Goal: Task Accomplishment & Management: Manage account settings

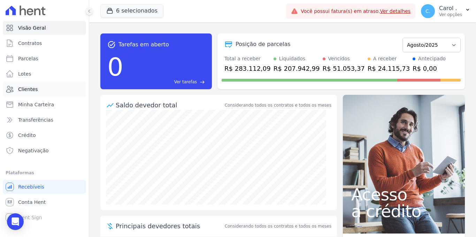
click at [30, 90] on span "Clientes" at bounding box center [28, 89] width 20 height 7
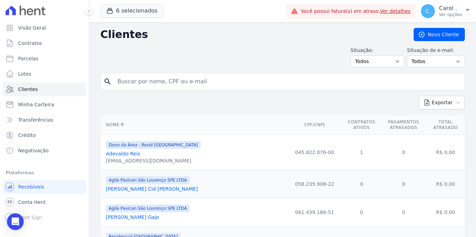
click at [120, 154] on link "Adevaldo Reis" at bounding box center [123, 154] width 34 height 6
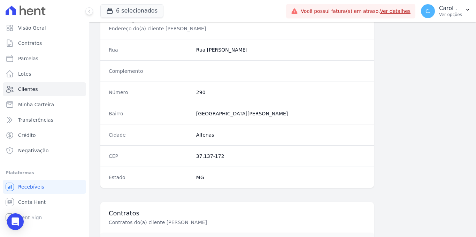
scroll to position [421, 0]
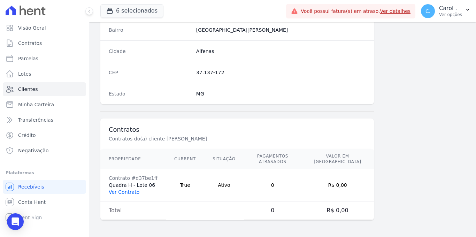
click at [120, 192] on link "Ver Contrato" at bounding box center [124, 192] width 31 height 6
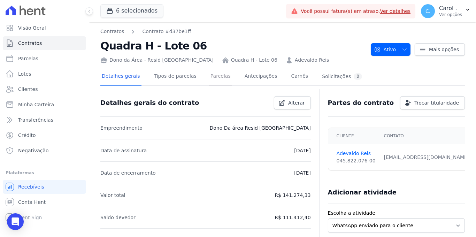
click at [219, 80] on link "Parcelas" at bounding box center [220, 77] width 23 height 18
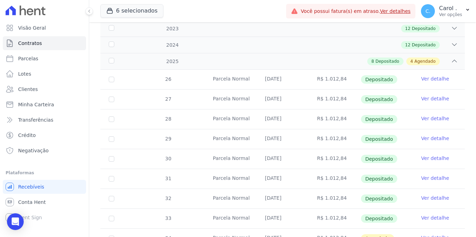
scroll to position [257, 0]
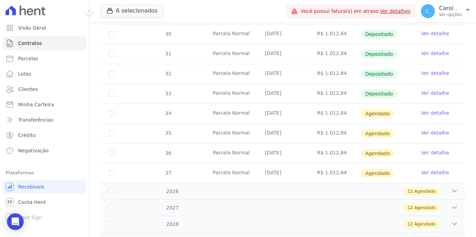
click at [432, 109] on link "Ver detalhe" at bounding box center [436, 112] width 28 height 7
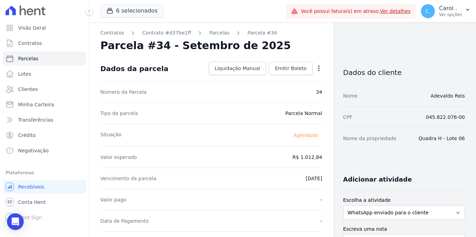
click at [318, 68] on icon "button" at bounding box center [318, 69] width 1 height 6
click at [297, 79] on link "Alterar" at bounding box center [288, 77] width 61 height 13
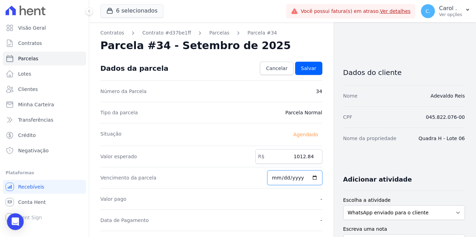
click at [311, 177] on input "[DATE]" at bounding box center [294, 177] width 55 height 15
type input "[DATE]"
click at [304, 75] on link "Salvar" at bounding box center [308, 68] width 27 height 13
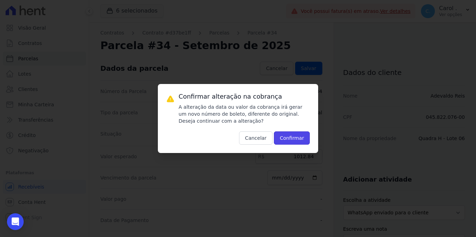
click at [297, 139] on button "Confirmar" at bounding box center [292, 137] width 36 height 13
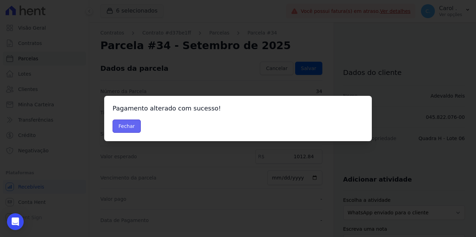
click at [130, 129] on button "Fechar" at bounding box center [127, 126] width 28 height 13
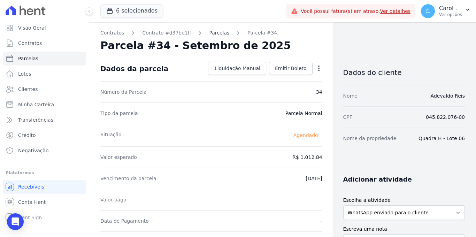
click at [209, 34] on link "Parcelas" at bounding box center [219, 32] width 20 height 7
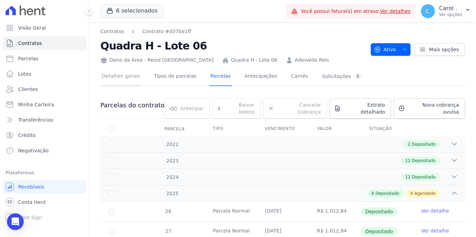
click at [110, 77] on link "Detalhes gerais" at bounding box center [120, 77] width 41 height 18
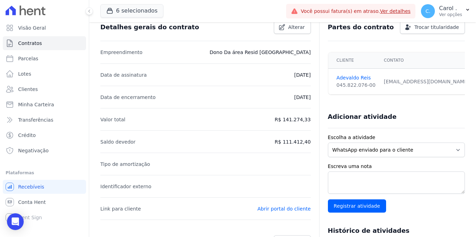
scroll to position [97, 0]
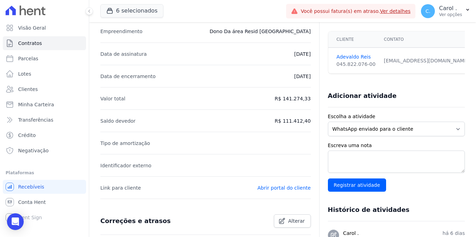
click at [204, 79] on li "Data de encerramento 16/11/2034" at bounding box center [205, 76] width 211 height 22
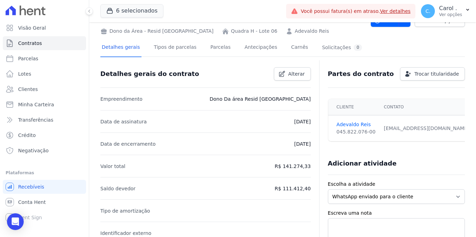
scroll to position [20, 0]
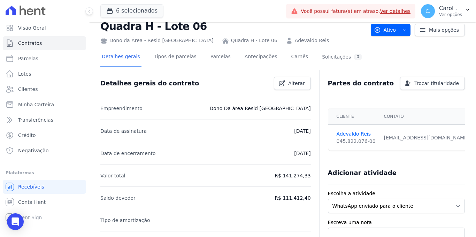
click at [281, 74] on div "Detalhes gerais do contrato Alterar" at bounding box center [203, 80] width 216 height 19
click at [282, 77] on link "Alterar" at bounding box center [292, 83] width 37 height 13
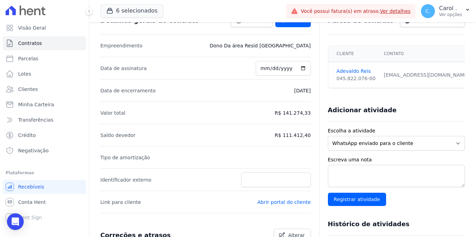
scroll to position [20, 0]
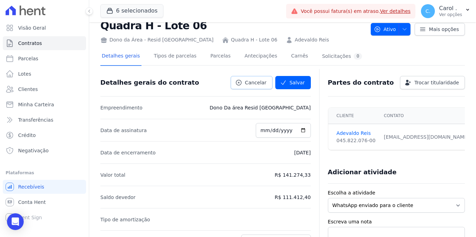
click at [237, 82] on icon at bounding box center [238, 82] width 7 height 7
click at [180, 57] on link "Tipos de parcelas" at bounding box center [175, 56] width 45 height 18
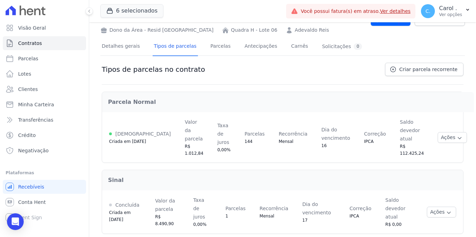
scroll to position [31, 0]
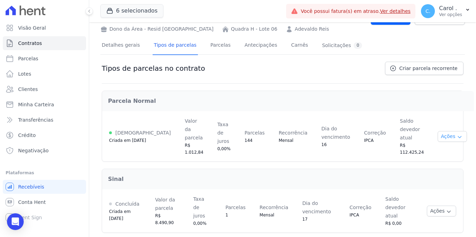
click at [450, 132] on button "Ações" at bounding box center [452, 136] width 29 height 11
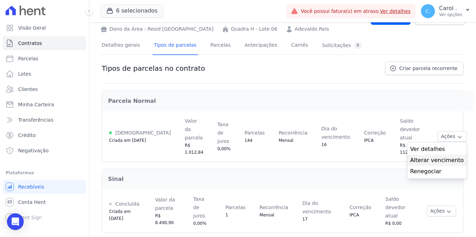
click at [440, 156] on span "Alterar vencimento" at bounding box center [437, 160] width 54 height 8
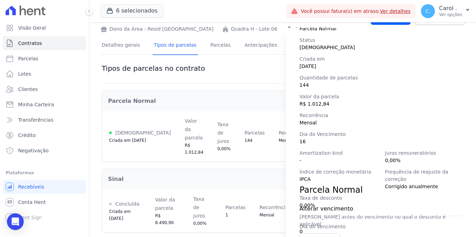
scroll to position [98, 0]
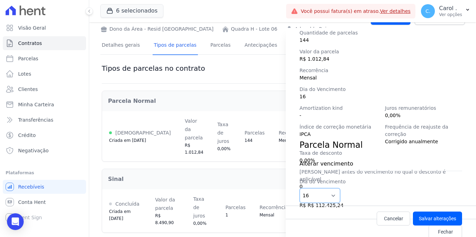
click at [331, 198] on select "1 2 3 4 5 6 7 8 9 10 11 12 13 14 15 16 17 18 19 20 21 22 23 24 25 26 27 28 29 3…" at bounding box center [320, 195] width 41 height 15
select select "5"
click at [300, 188] on select "1 2 3 4 5 6 7 8 9 10 11 12 13 14 15 16 17 18 19 20 21 22 23 24 25 26 27 28 29 3…" at bounding box center [320, 195] width 41 height 15
click at [440, 220] on button "Salvar alterações" at bounding box center [437, 219] width 49 height 14
click at [422, 213] on button "Salvar alterações" at bounding box center [437, 219] width 49 height 14
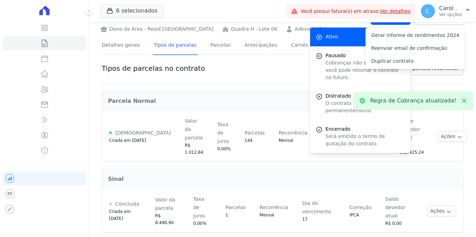
click at [262, 84] on div "Regra de Cobrança atualizada! Parcela Normal Ativa Criada em 16/11/2022 Valor d…" at bounding box center [283, 161] width 362 height 155
click at [274, 95] on div "Parcela Normal" at bounding box center [288, 101] width 371 height 20
click at [212, 45] on link "Parcelas" at bounding box center [220, 46] width 23 height 18
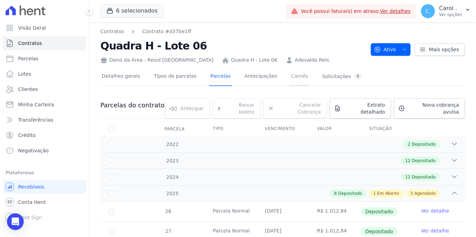
click at [290, 78] on link "Carnês" at bounding box center [300, 77] width 20 height 18
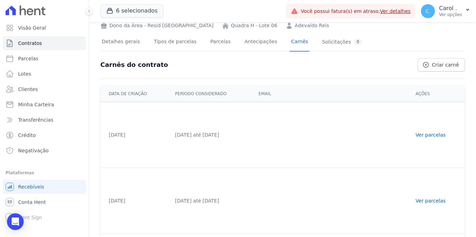
scroll to position [101, 0]
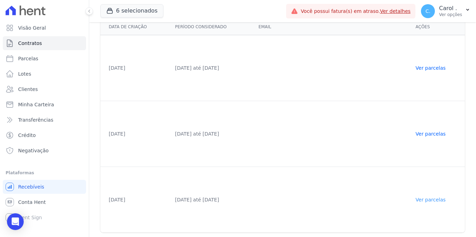
click at [439, 198] on link "Ver parcelas" at bounding box center [431, 200] width 30 height 6
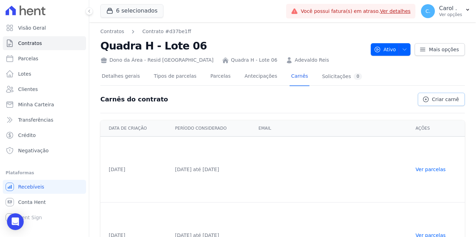
click at [430, 104] on link "Criar carnê" at bounding box center [441, 99] width 47 height 13
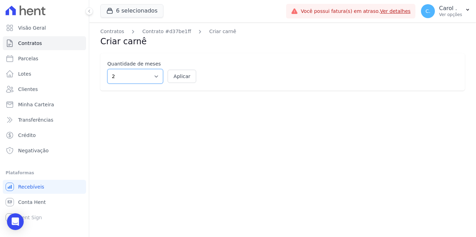
click at [150, 75] on select "2 3 4 5 6 7 8 9 10 11 12" at bounding box center [135, 76] width 56 height 15
select select "5"
click at [107, 69] on select "2 3 4 5 6 7 8 9 10 11 12" at bounding box center [135, 76] width 56 height 15
click at [174, 74] on button "Aplicar" at bounding box center [182, 76] width 29 height 13
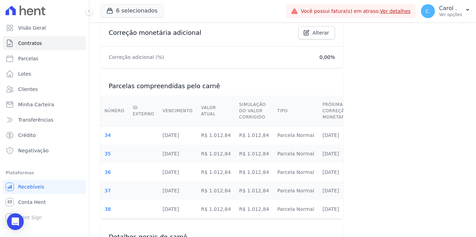
scroll to position [31, 0]
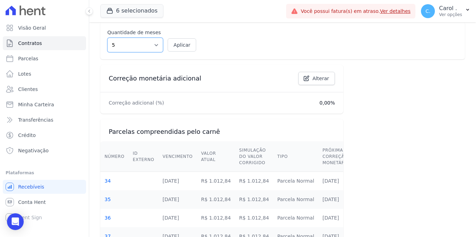
click at [159, 50] on select "2 3 4 5 6 7 8 9 10 11 12" at bounding box center [135, 45] width 56 height 15
select select "3"
click at [107, 38] on select "2 3 4 5 6 7 8 9 10 11 12" at bounding box center [135, 45] width 56 height 15
click at [180, 41] on button "Aplicar" at bounding box center [182, 44] width 29 height 13
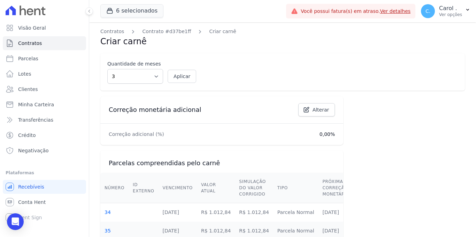
click at [179, 45] on h2 "Criar carnê" at bounding box center [282, 41] width 365 height 13
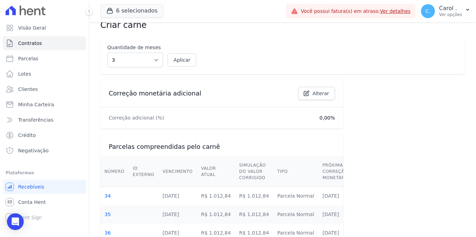
scroll to position [49, 0]
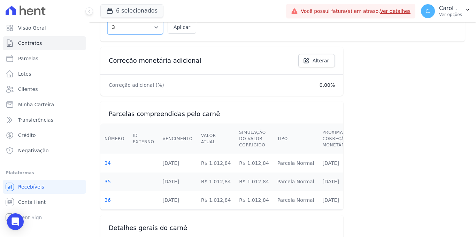
click at [156, 30] on select "2 3 4 5 6 7 8 9 10 11 12" at bounding box center [135, 27] width 56 height 15
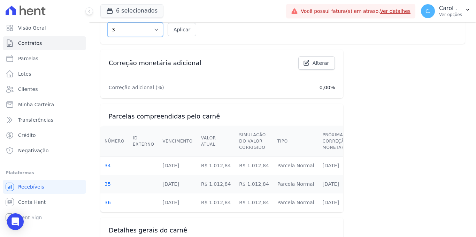
select select "2"
click at [107, 22] on select "2 3 4 5 6 7 8 9 10 11 12" at bounding box center [135, 29] width 56 height 15
click at [190, 30] on button "Aplicar" at bounding box center [182, 29] width 29 height 13
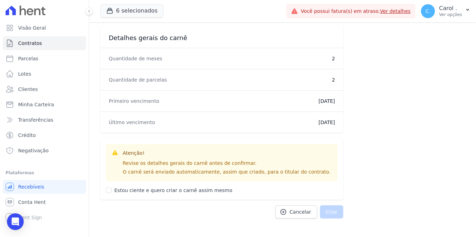
scroll to position [233, 0]
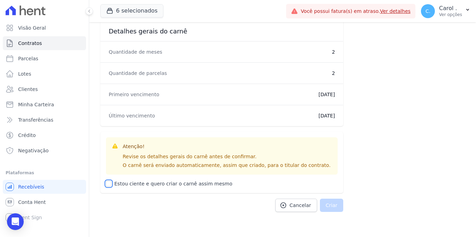
click at [109, 183] on input "Estou ciente e quero criar o carnê assim mesmo" at bounding box center [109, 184] width 6 height 6
checkbox input "true"
click at [327, 203] on button "Criar" at bounding box center [332, 205] width 24 height 13
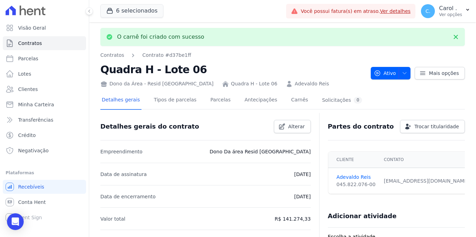
scroll to position [1, 0]
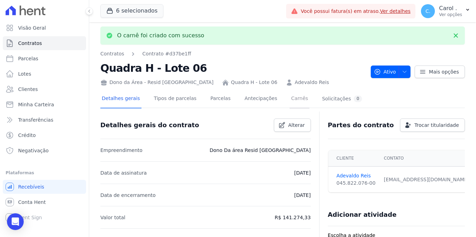
click at [290, 97] on link "Carnês" at bounding box center [300, 99] width 20 height 18
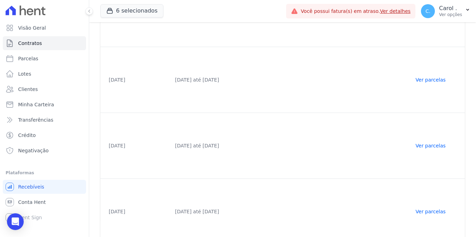
scroll to position [167, 0]
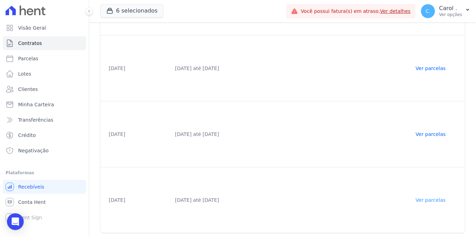
click at [429, 198] on link "Ver parcelas" at bounding box center [431, 200] width 30 height 6
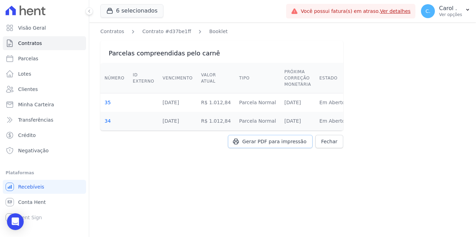
click at [267, 144] on span "Gerar PDF para impressão" at bounding box center [274, 141] width 64 height 7
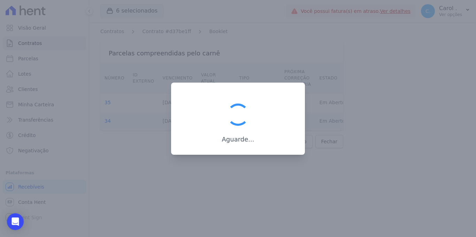
click at [148, 121] on div at bounding box center [238, 118] width 476 height 237
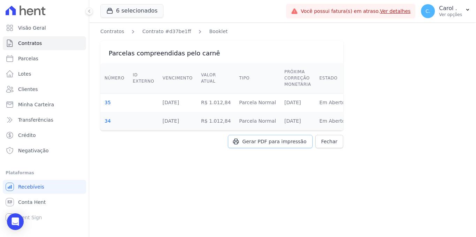
click at [277, 145] on link "Gerar PDF para impressão" at bounding box center [270, 141] width 84 height 13
click at [197, 166] on div "Contratos Contrato #d37be1ff Booklet Parcelas compreendidas pelo carnê Número I…" at bounding box center [282, 129] width 387 height 215
click at [52, 89] on link "Clientes" at bounding box center [44, 89] width 83 height 14
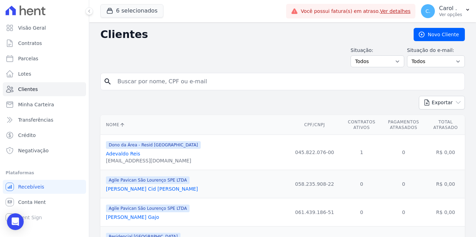
click at [122, 151] on link "Adevaldo Reis" at bounding box center [123, 154] width 34 height 6
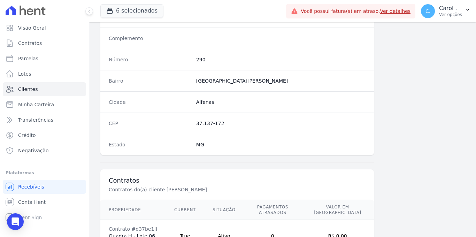
scroll to position [421, 0]
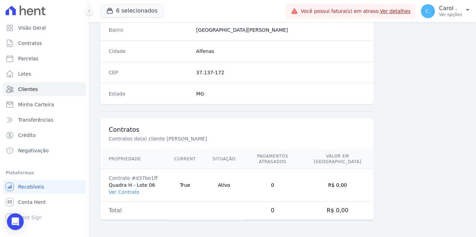
click at [134, 195] on td "Contrato #d37be1ff Quadra H - Lote 06 Ver Contrato" at bounding box center [133, 185] width 66 height 32
click at [135, 193] on link "Ver Contrato" at bounding box center [124, 192] width 31 height 6
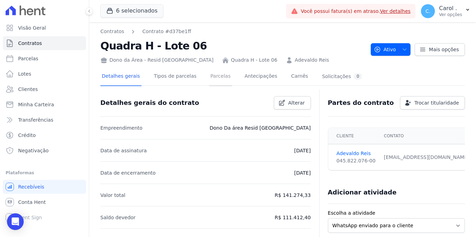
click at [214, 75] on link "Parcelas" at bounding box center [220, 77] width 23 height 18
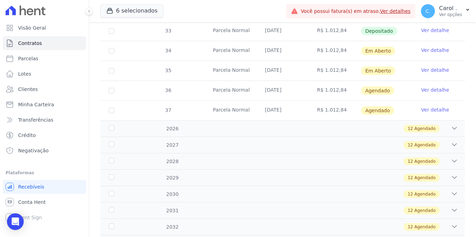
scroll to position [313, 0]
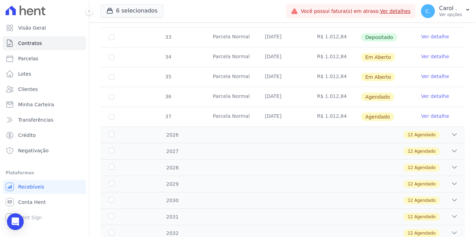
click at [423, 53] on link "Ver detalhe" at bounding box center [436, 56] width 28 height 7
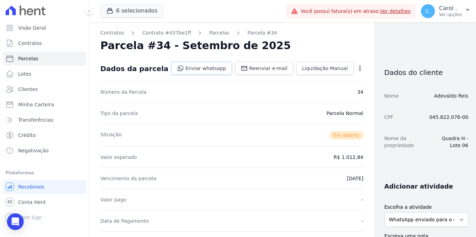
click at [190, 73] on link "Enviar whatsapp" at bounding box center [201, 68] width 61 height 13
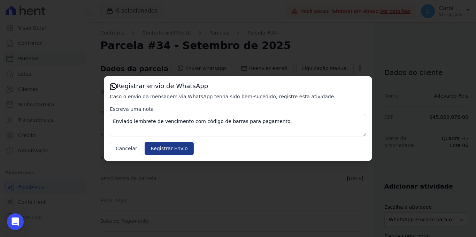
click at [160, 145] on input "Registrar Envio" at bounding box center [169, 148] width 49 height 13
